Goal: Task Accomplishment & Management: Use online tool/utility

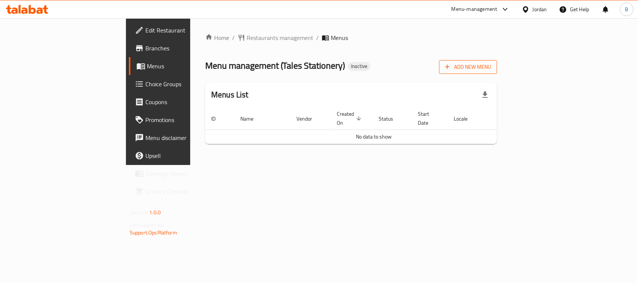
click at [491, 67] on span "Add New Menu" at bounding box center [468, 66] width 46 height 9
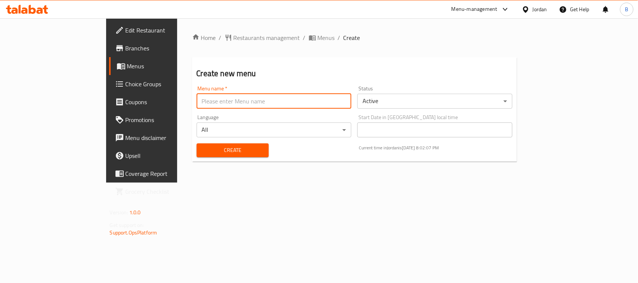
click at [196, 99] on input "text" at bounding box center [273, 101] width 155 height 15
type input "[DATE]"
click at [202, 153] on span "Create" at bounding box center [232, 150] width 60 height 9
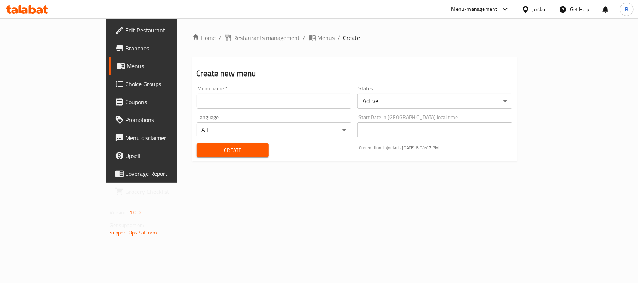
click at [381, 183] on div "Home / Restaurants management / Menus / Create Create new menu Menu name   * Me…" at bounding box center [354, 100] width 355 height 164
click at [244, 43] on div "Home / Restaurants management / Menus / Create Create new menu Menu name   * Me…" at bounding box center [354, 100] width 325 height 134
click at [317, 38] on span "Menus" at bounding box center [325, 37] width 17 height 9
